Goal: Information Seeking & Learning: Understand process/instructions

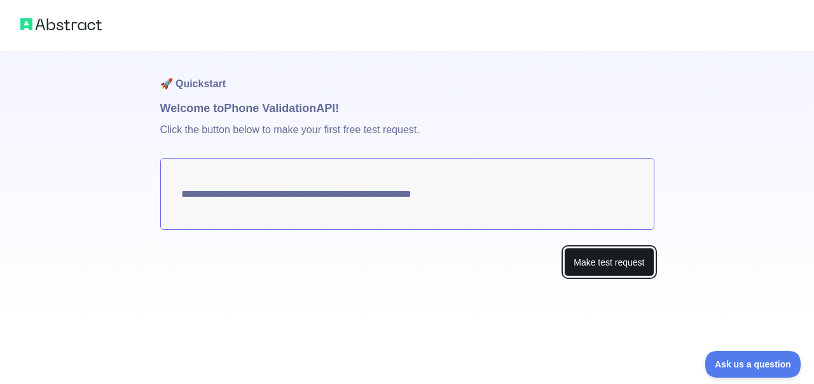
click at [588, 260] on button "Make test request" at bounding box center [609, 261] width 90 height 29
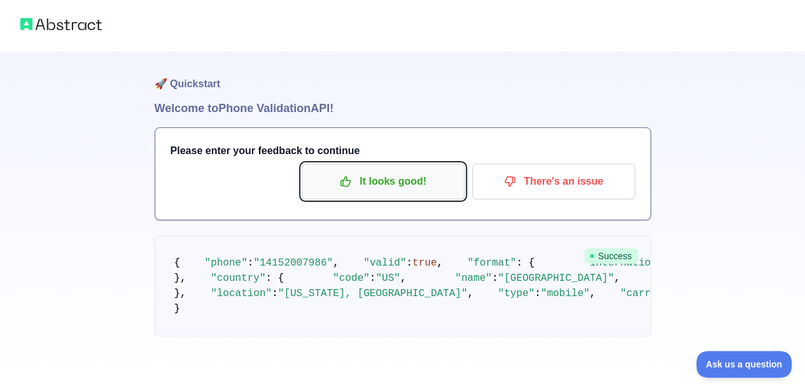
click at [412, 184] on p "It looks good!" at bounding box center [383, 182] width 144 height 22
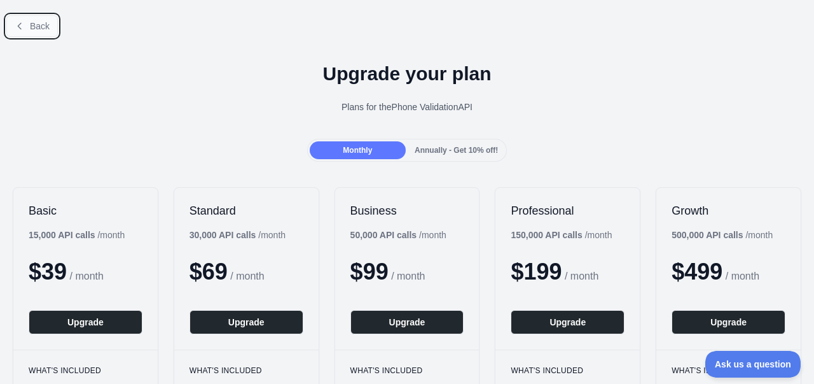
click at [32, 18] on button "Back" at bounding box center [32, 26] width 52 height 22
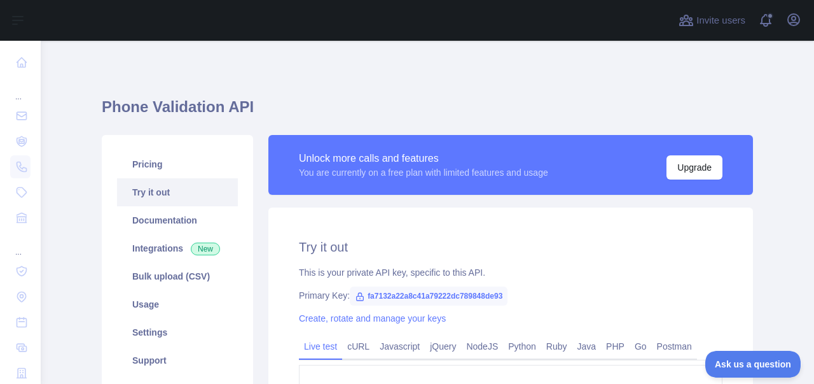
scroll to position [64, 0]
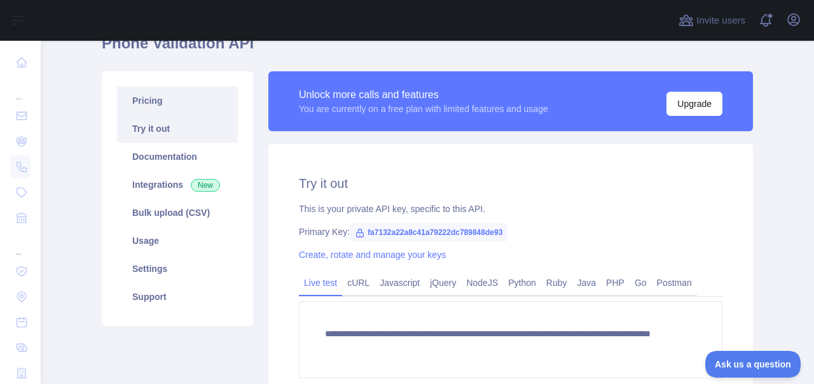
click at [160, 104] on link "Pricing" at bounding box center [177, 101] width 121 height 28
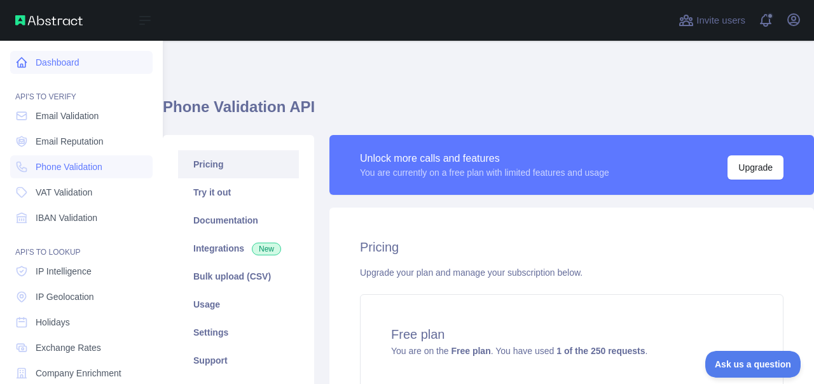
click at [18, 62] on icon at bounding box center [22, 63] width 10 height 10
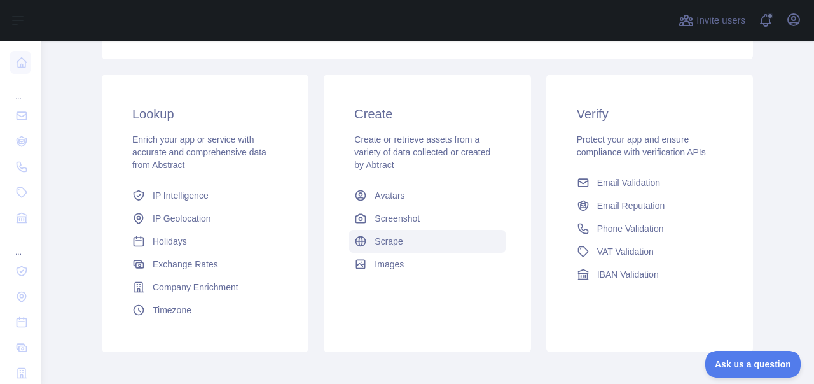
scroll to position [191, 0]
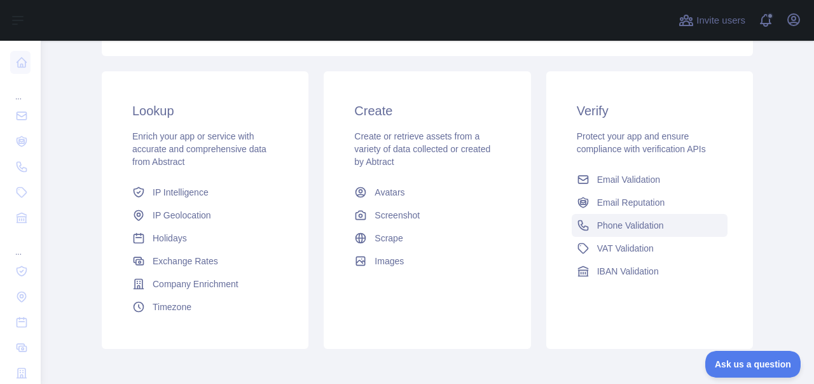
click at [614, 218] on link "Phone Validation" at bounding box center [650, 225] width 156 height 23
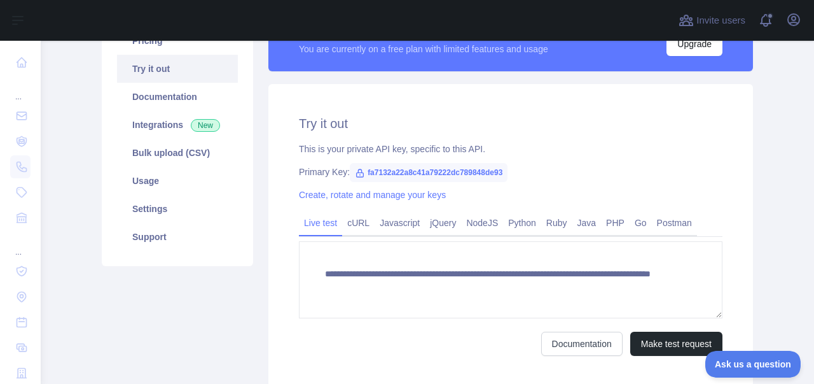
scroll to position [191, 0]
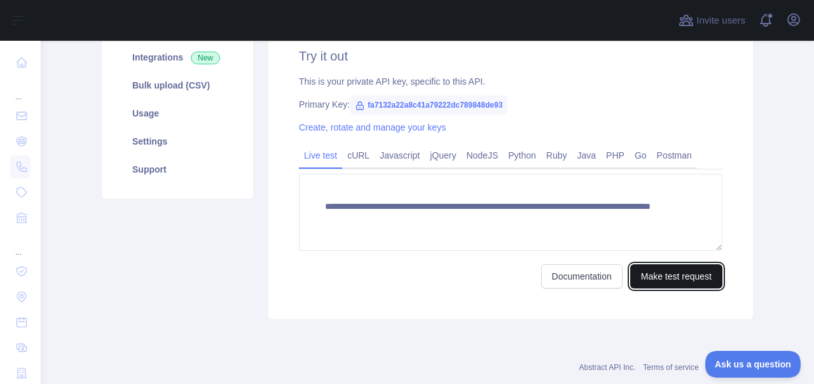
click at [686, 274] on button "Make test request" at bounding box center [676, 276] width 92 height 24
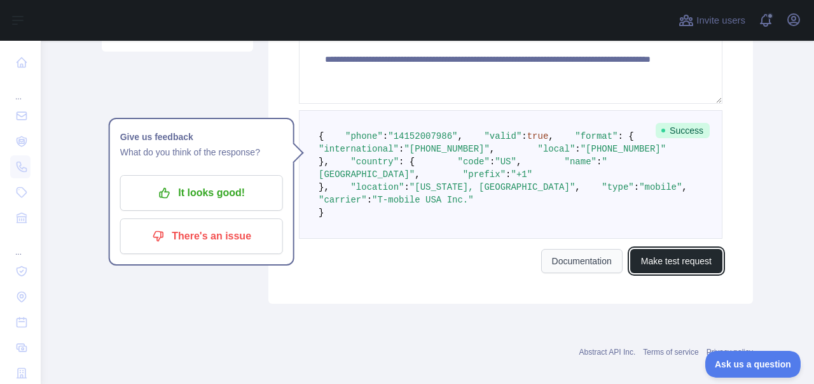
scroll to position [465, 0]
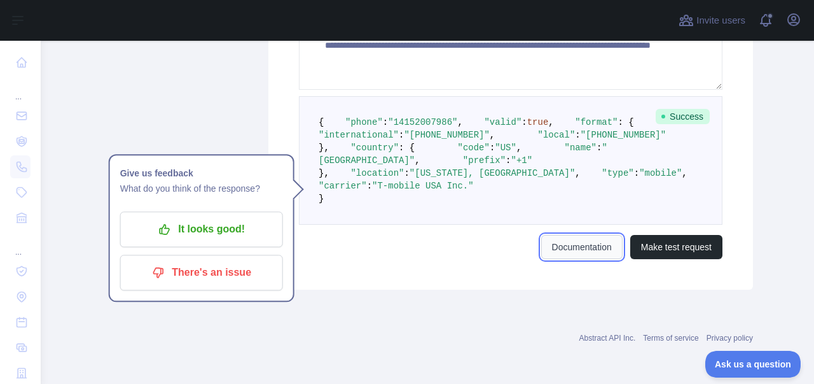
click at [595, 250] on link "Documentation" at bounding box center [581, 247] width 81 height 24
